Goal: Task Accomplishment & Management: Manage account settings

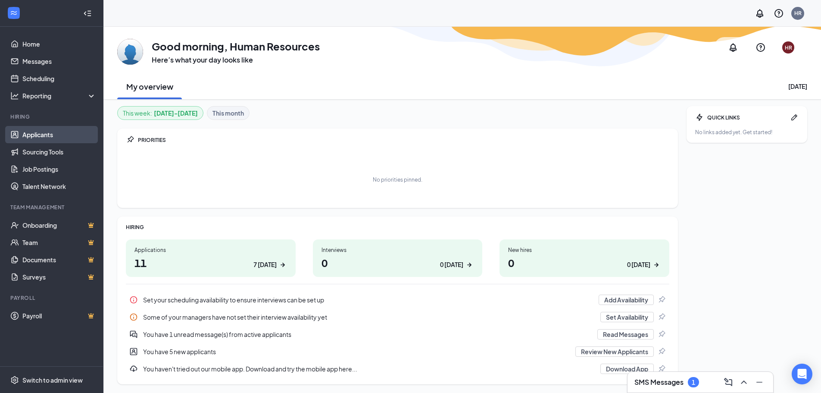
click at [42, 132] on link "Applicants" at bounding box center [59, 134] width 74 height 17
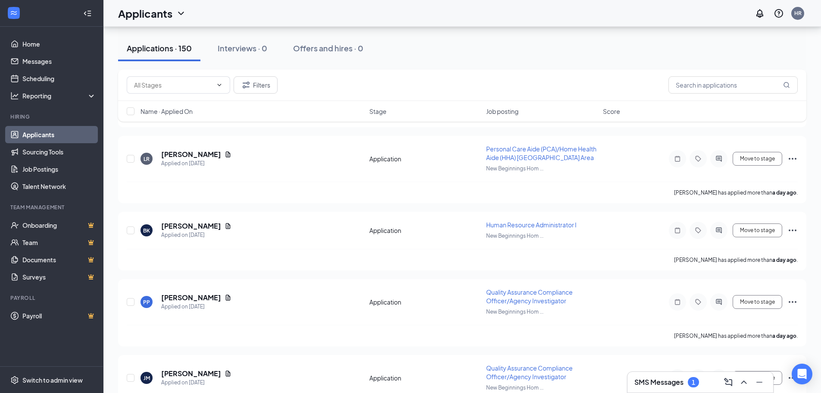
scroll to position [647, 0]
click at [672, 380] on h3 "SMS Messages" at bounding box center [659, 381] width 49 height 9
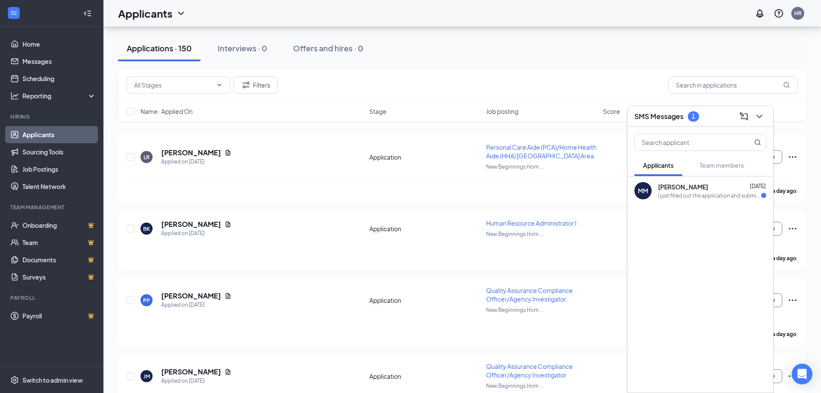
click at [676, 200] on div "[PERSON_NAME] [PERSON_NAME] [DATE] I just filled out the application and submit…" at bounding box center [701, 190] width 146 height 28
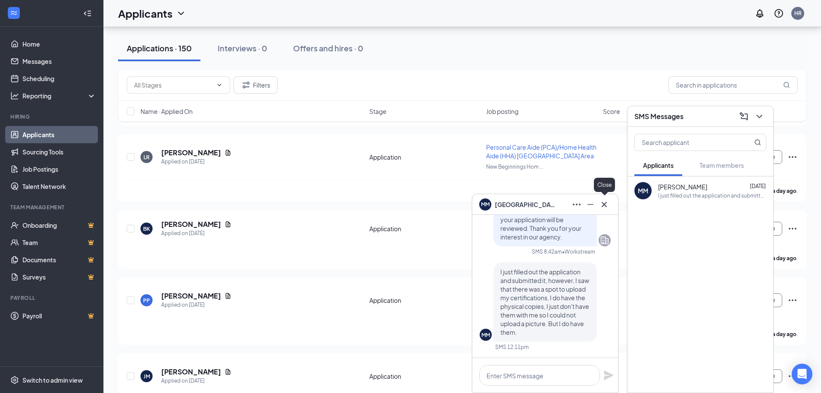
click at [602, 198] on button at bounding box center [605, 204] width 14 height 14
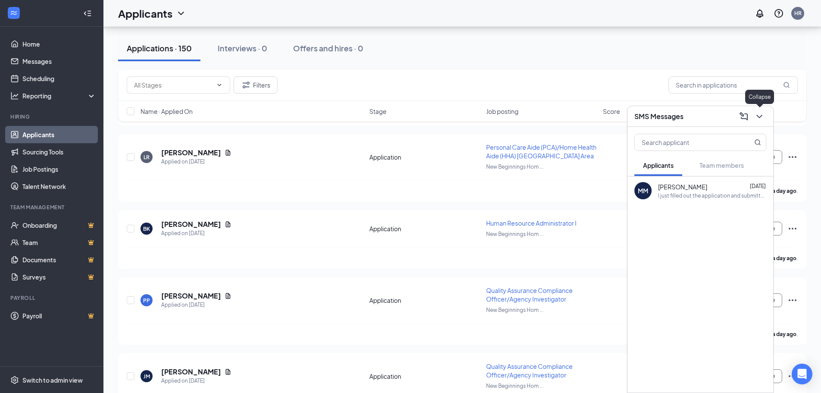
click at [760, 116] on icon "ChevronDown" at bounding box center [759, 116] width 10 height 10
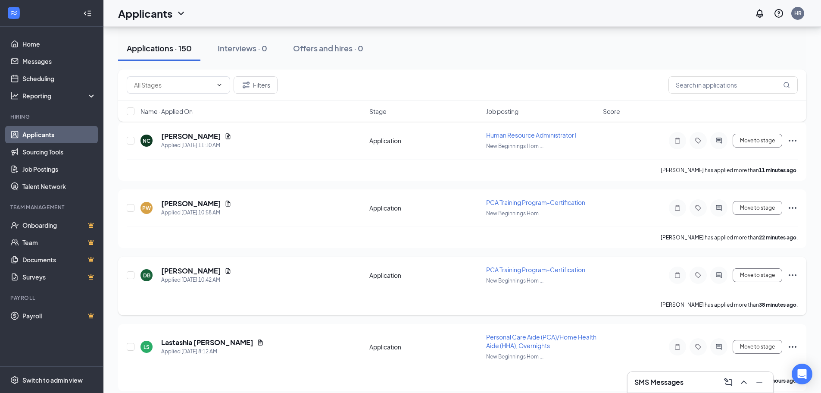
scroll to position [43, 0]
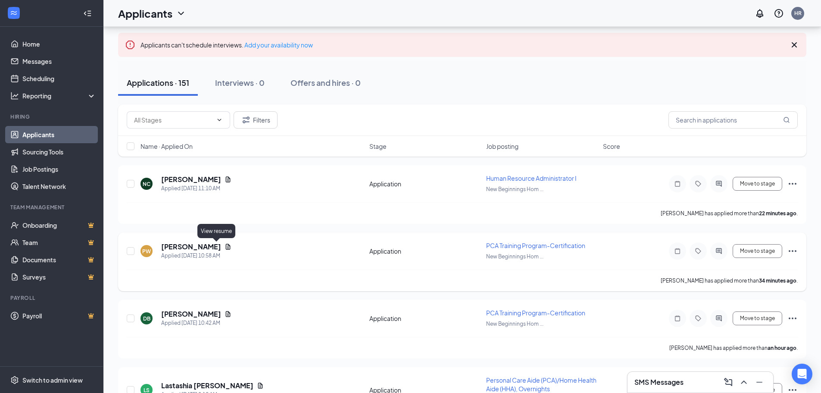
click at [225, 250] on icon "Document" at bounding box center [228, 246] width 7 height 7
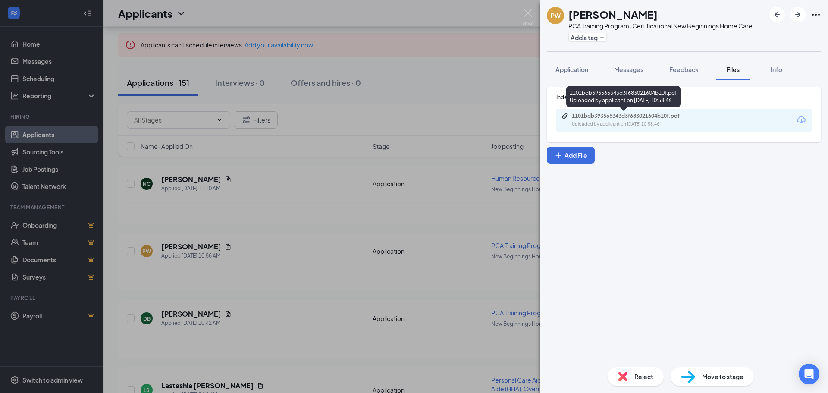
click at [596, 115] on div "1101bdb393565343d3f683021604b10f.pdf" at bounding box center [632, 116] width 121 height 7
click at [594, 114] on div "1101bdb393565343d3f683021604b10f.pdf" at bounding box center [632, 116] width 121 height 7
click at [271, 217] on div "PW [PERSON_NAME] PCA Training Program-Certification at New Beginnings Home Care…" at bounding box center [414, 196] width 828 height 393
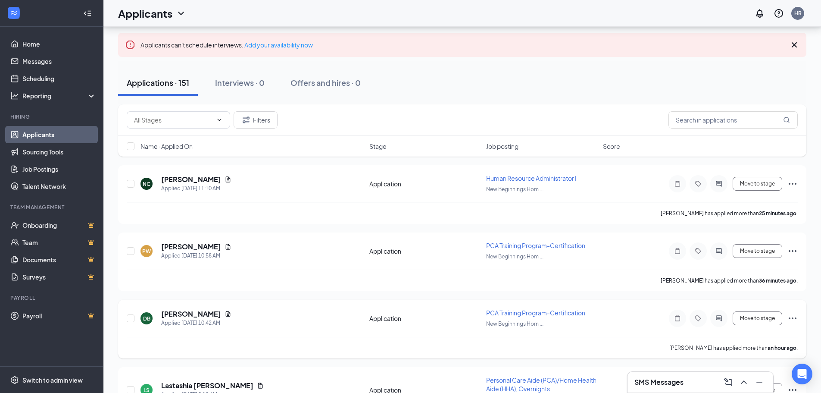
click at [237, 320] on div "DB [PERSON_NAME] Applied [DATE] 10:42 AM" at bounding box center [253, 318] width 224 height 18
click at [225, 313] on icon "Document" at bounding box center [228, 313] width 7 height 7
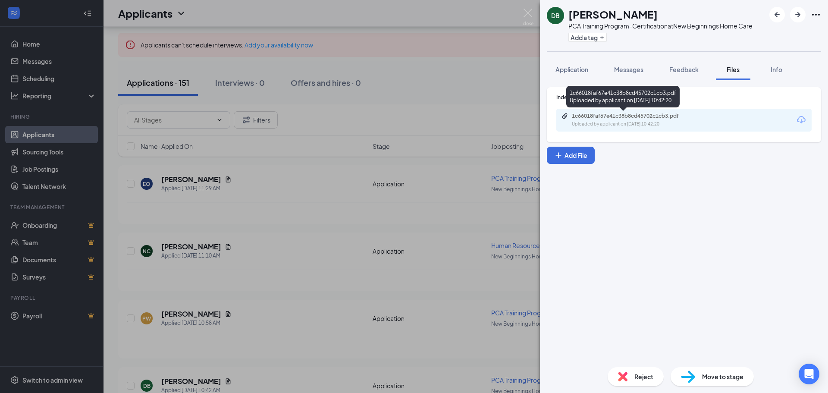
click at [583, 112] on div "1c66018faf67e41c38b8cd45702c1cb3.pdf Uploaded by applicant on [DATE] 10:42:20" at bounding box center [683, 120] width 255 height 23
click at [581, 117] on div "1c66018faf67e41c38b8cd45702c1cb3.pdf" at bounding box center [632, 116] width 121 height 7
drag, startPoint x: 248, startPoint y: 299, endPoint x: 282, endPoint y: 287, distance: 35.3
click at [247, 300] on div "DB [PERSON_NAME] PCA Training Program-Certification at New Beginnings Home Care…" at bounding box center [414, 196] width 828 height 393
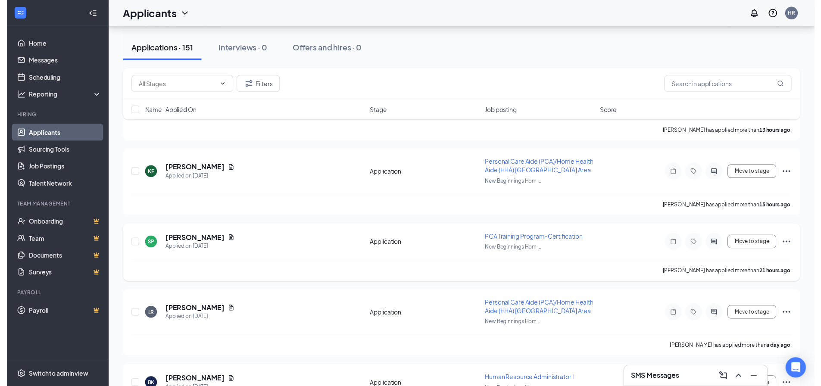
scroll to position [560, 0]
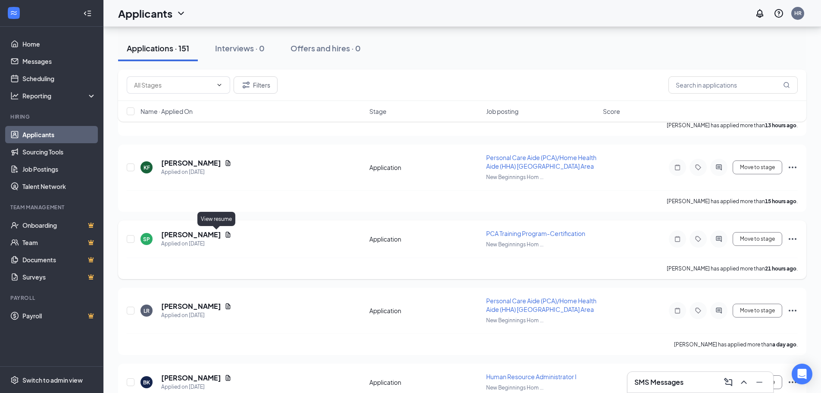
click at [225, 235] on icon "Document" at bounding box center [228, 234] width 7 height 7
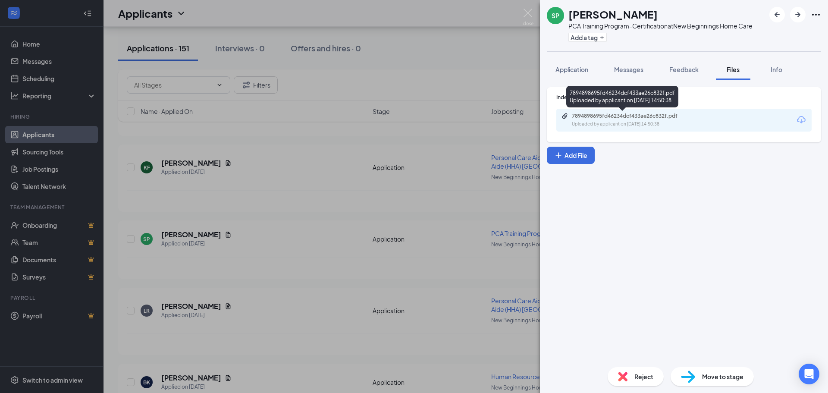
click at [582, 118] on div "7894898695fd46234dcf433ae26c832f.pdf" at bounding box center [632, 116] width 121 height 7
click at [225, 254] on div "SP [PERSON_NAME] PCA Training Program-Certification at New Beginnings Home Care…" at bounding box center [414, 196] width 828 height 393
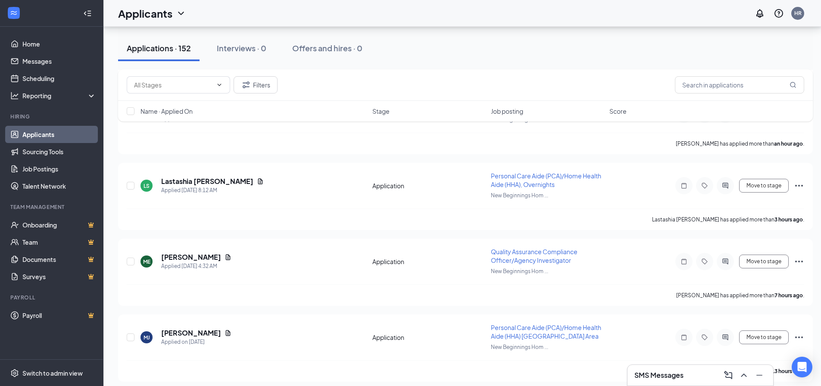
scroll to position [302, 0]
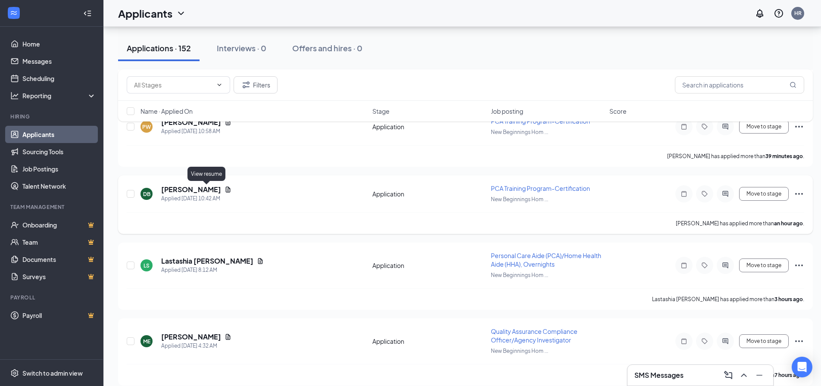
click at [226, 188] on icon "Document" at bounding box center [228, 190] width 5 height 6
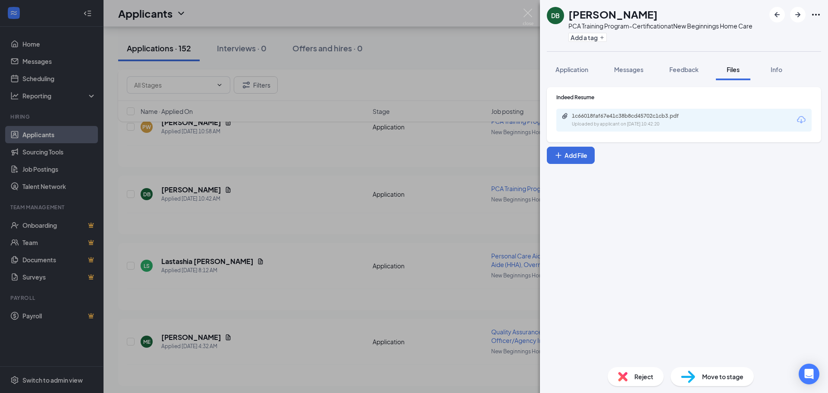
click at [612, 109] on div "1c66018faf67e41c38b8cd45702c1cb3.pdf Uploaded by applicant on [DATE] 10:42:20" at bounding box center [683, 120] width 255 height 23
click at [607, 119] on div "1c66018faf67e41c38b8cd45702c1cb3.pdf" at bounding box center [632, 116] width 121 height 7
click at [299, 213] on div "DB [PERSON_NAME] PCA Training Program-Certification at New Beginnings Home Care…" at bounding box center [414, 196] width 828 height 393
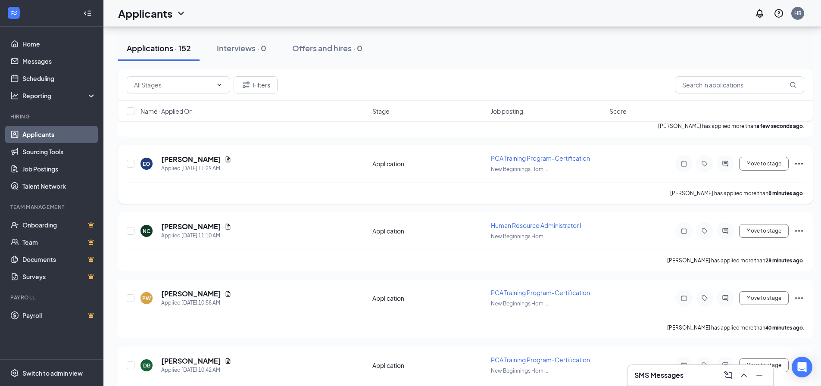
scroll to position [129, 0]
click at [226, 295] on icon "Document" at bounding box center [228, 295] width 5 height 6
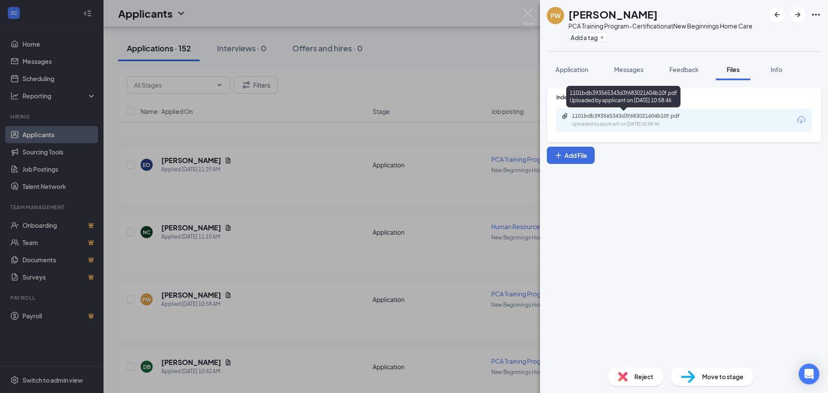
click at [573, 117] on div "1101bdb393565343d3f683021604b10f.pdf" at bounding box center [632, 116] width 121 height 7
click at [312, 246] on div "PW [PERSON_NAME] PCA Training Program-Certification at New Beginnings Home Care…" at bounding box center [414, 196] width 828 height 393
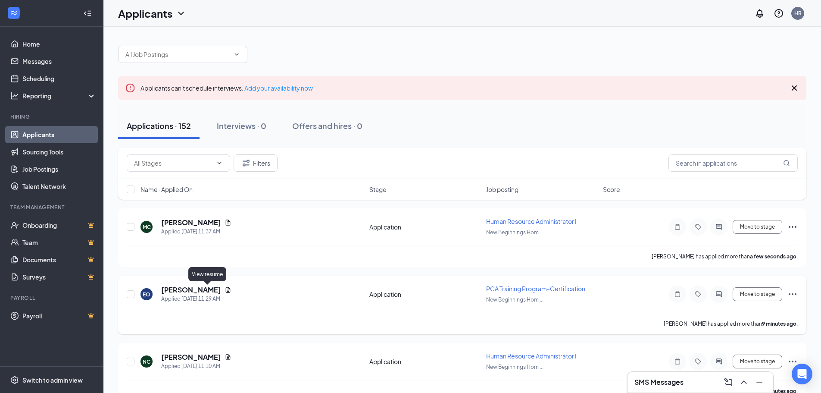
click at [225, 289] on icon "Document" at bounding box center [228, 289] width 7 height 7
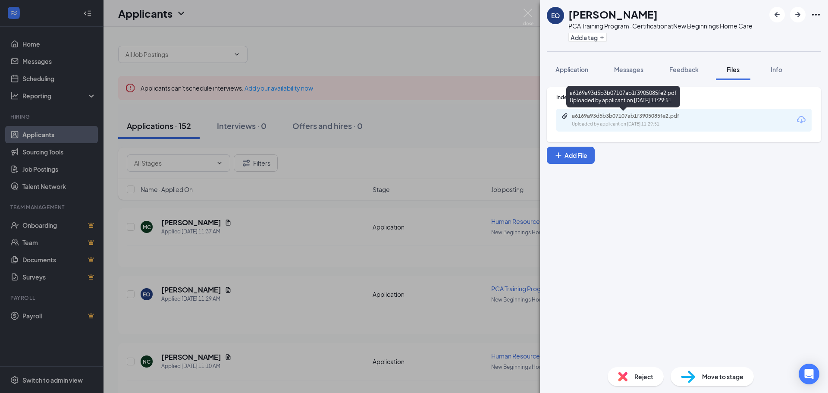
click at [610, 121] on div "Uploaded by applicant on [DATE] 11:29:51" at bounding box center [636, 124] width 129 height 7
click at [324, 250] on div "EO [PERSON_NAME] PCA Training Program-Certification at New Beginnings Home Care…" at bounding box center [414, 196] width 828 height 393
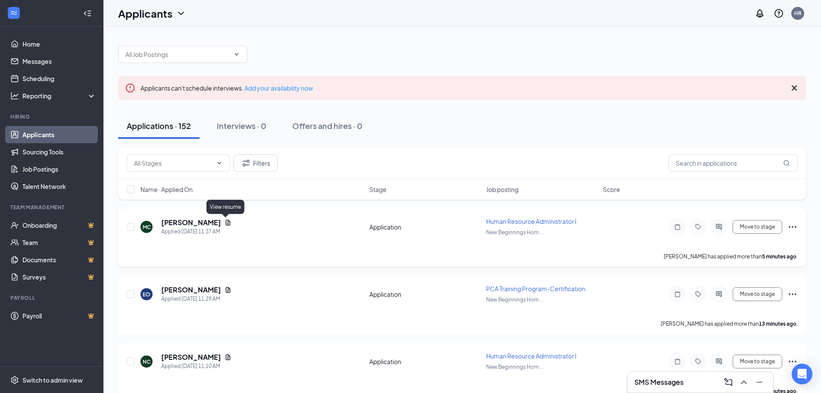
click at [225, 219] on icon "Document" at bounding box center [228, 222] width 7 height 7
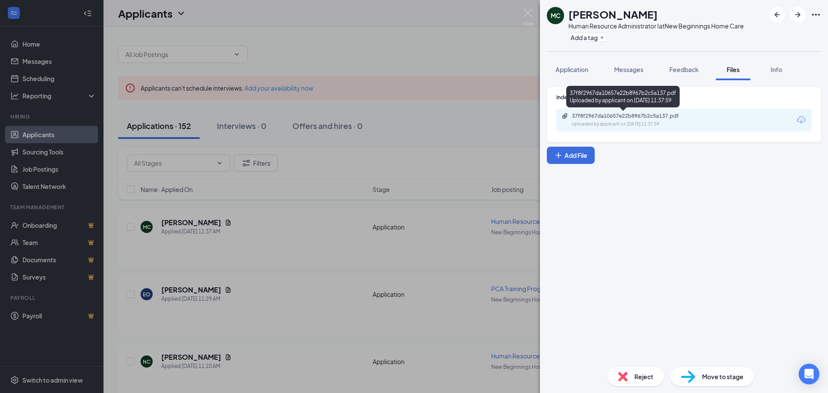
click at [651, 117] on div "37f8f2967da10657e22b8967b2c5a137.pdf" at bounding box center [632, 116] width 121 height 7
click at [423, 180] on div "MC [PERSON_NAME] Human Resource Administrator I at New Beginnings Home Care Add…" at bounding box center [414, 196] width 828 height 393
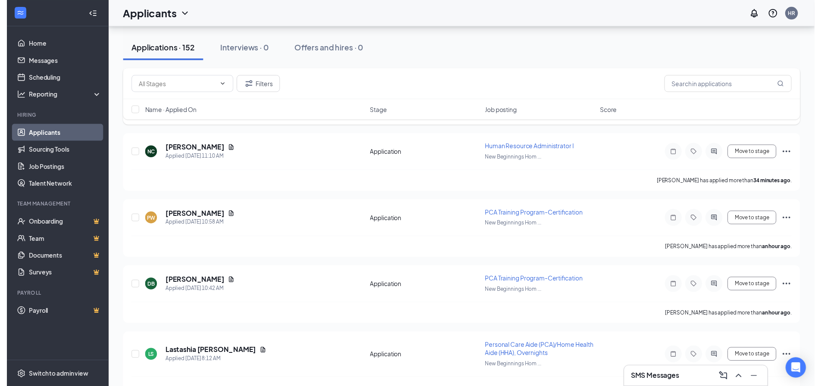
scroll to position [216, 0]
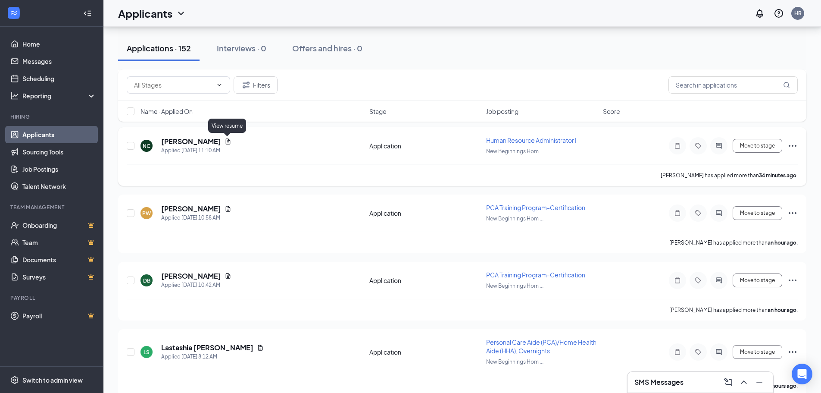
click at [229, 140] on icon "Document" at bounding box center [228, 141] width 7 height 7
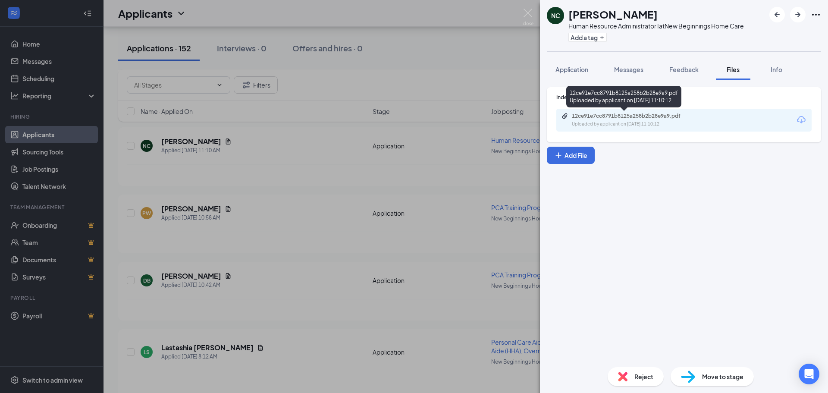
click at [611, 123] on div "Uploaded by applicant on [DATE] 11:10:12" at bounding box center [636, 124] width 129 height 7
click at [317, 211] on div "NC [PERSON_NAME] Human Resource Administrator I at New Beginnings Home Care Add…" at bounding box center [414, 196] width 828 height 393
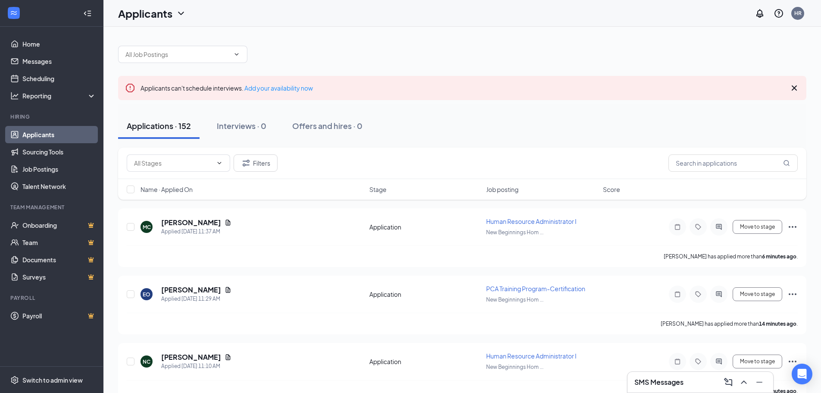
click at [51, 129] on link "Applicants" at bounding box center [59, 134] width 74 height 17
